Goal: Information Seeking & Learning: Understand process/instructions

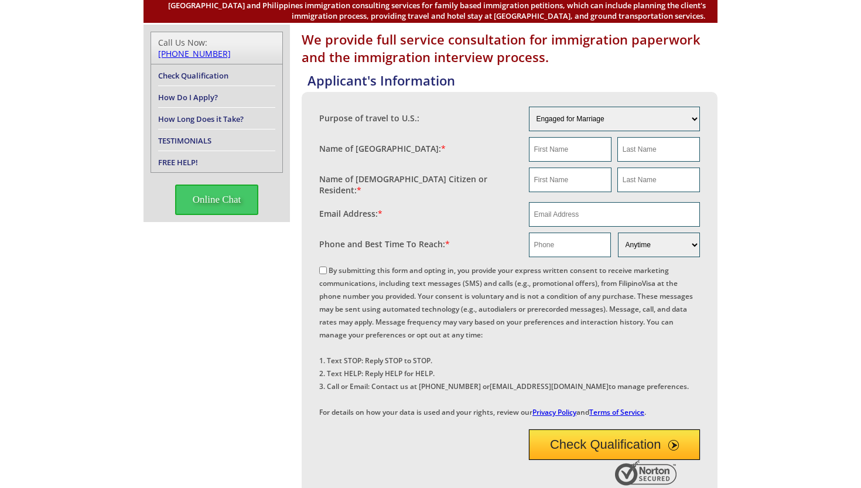
scroll to position [128, 0]
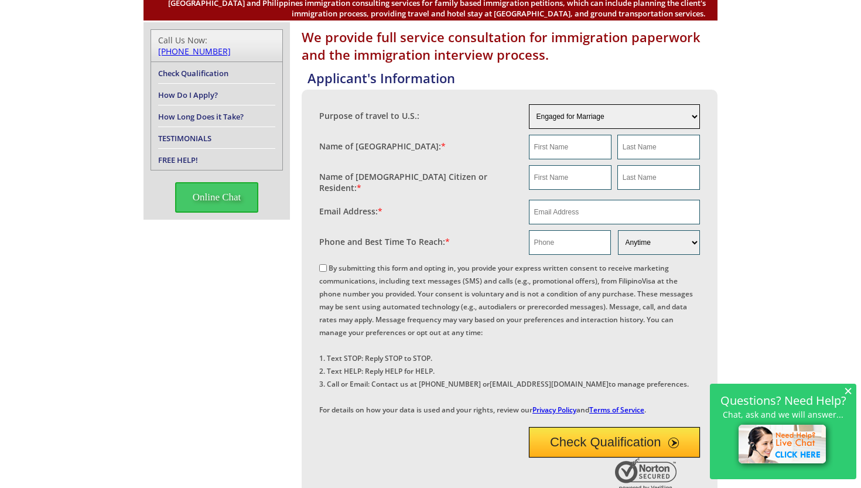
select select "3"
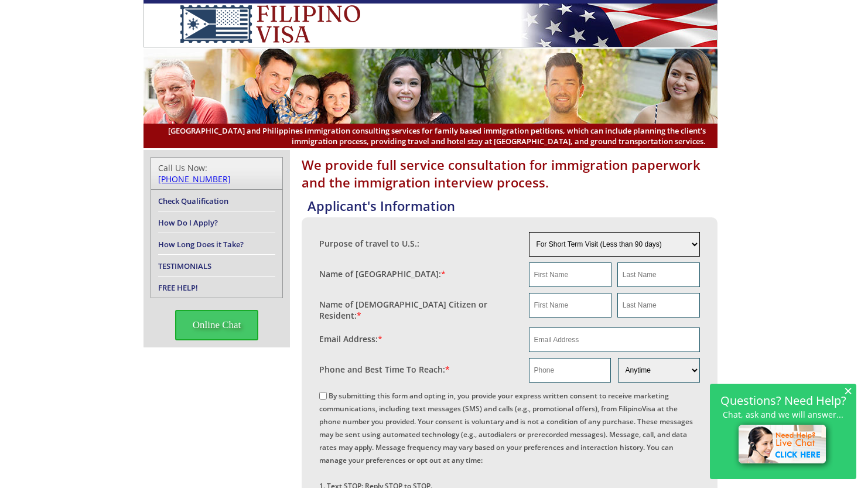
scroll to position [0, 0]
click at [197, 239] on link "How Long Does it Take?" at bounding box center [201, 244] width 86 height 11
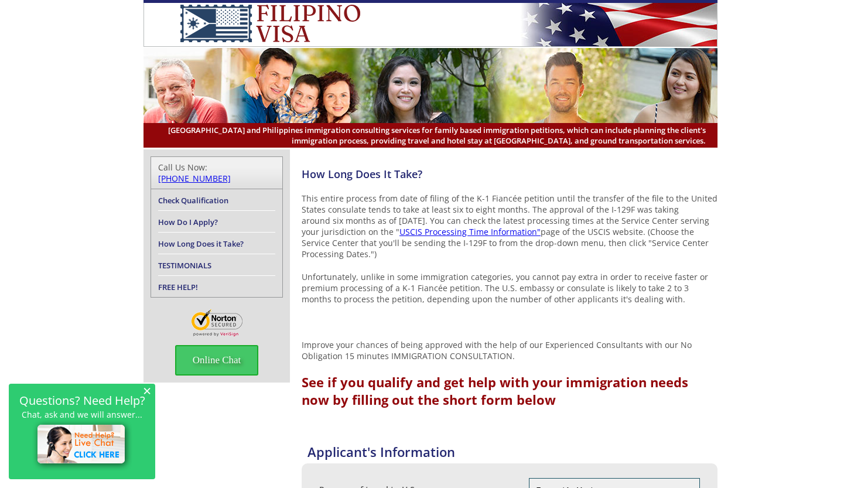
scroll to position [3, 0]
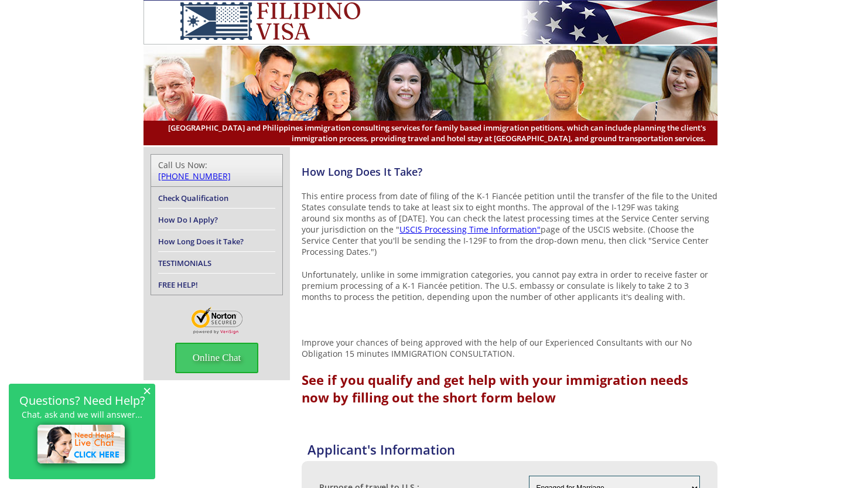
click at [207, 193] on link "Check Qualification" at bounding box center [193, 198] width 70 height 11
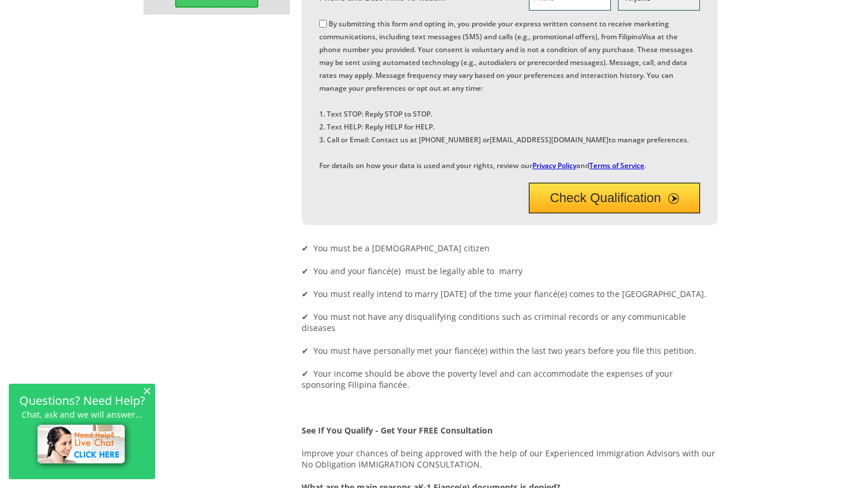
scroll to position [357, 0]
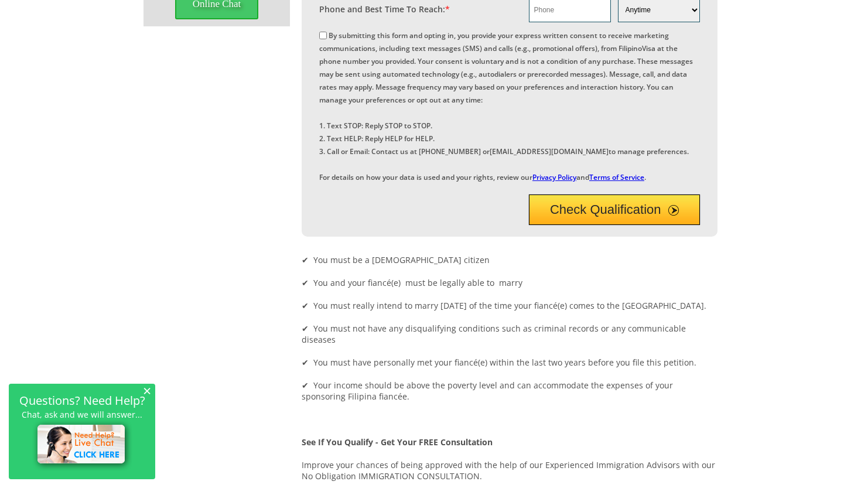
click at [653, 225] on button "Check Qualification" at bounding box center [615, 209] width 172 height 30
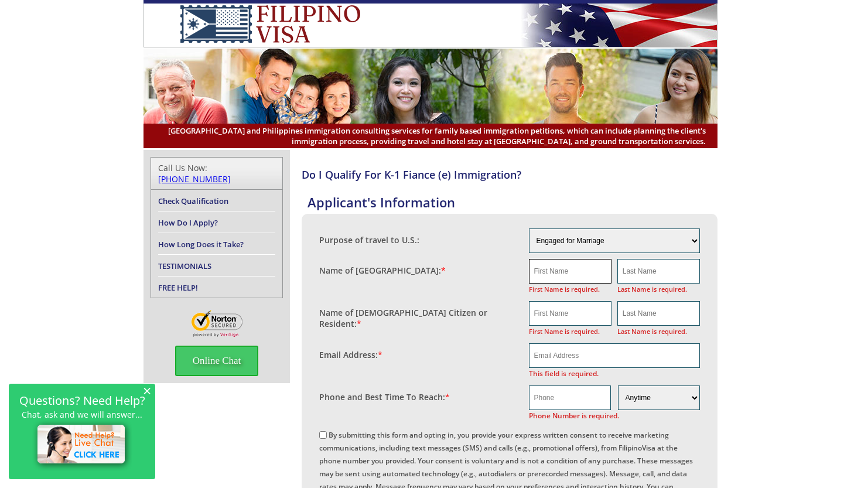
scroll to position [0, 0]
